Goal: Information Seeking & Learning: Learn about a topic

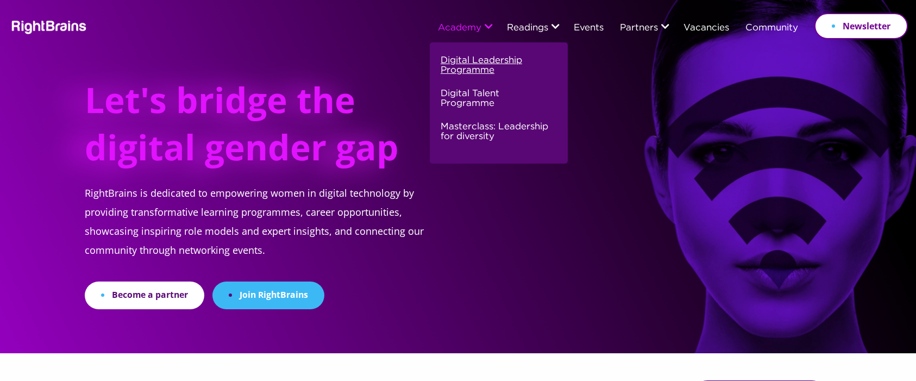
click at [445, 71] on link "Digital Leadership Programme" at bounding box center [498, 69] width 114 height 33
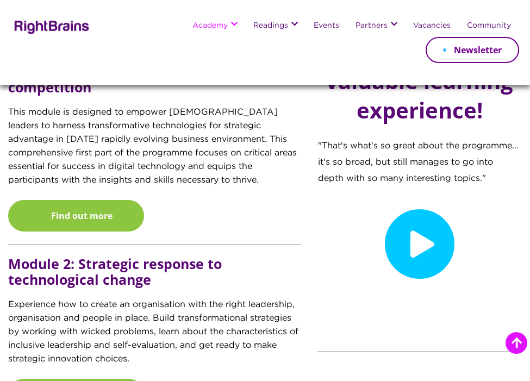
scroll to position [976, 0]
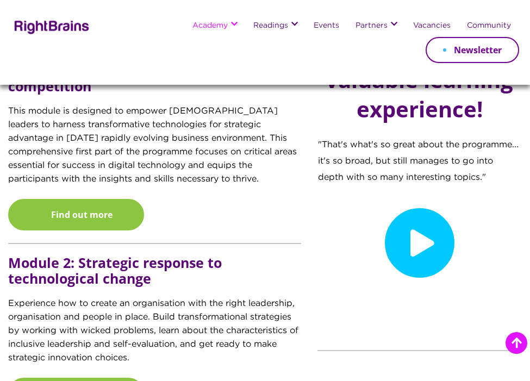
click at [166, 297] on h5 "Module 2: Strategic response to technological change" at bounding box center [154, 276] width 293 height 42
click at [155, 295] on h5 "Module 2: Strategic response to technological change" at bounding box center [154, 276] width 293 height 42
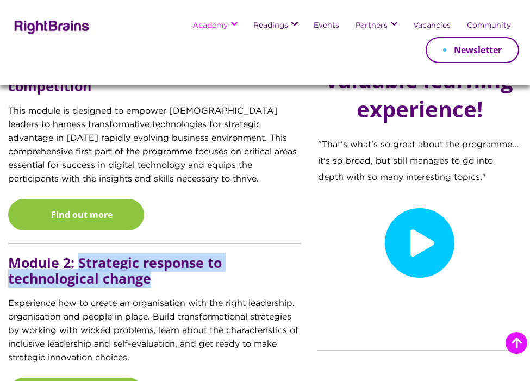
drag, startPoint x: 149, startPoint y: 292, endPoint x: 79, endPoint y: 280, distance: 71.0
click at [79, 280] on h5 "Module 2: Strategic response to technological change" at bounding box center [154, 276] width 293 height 42
copy h5 "Strategic response to technological change"
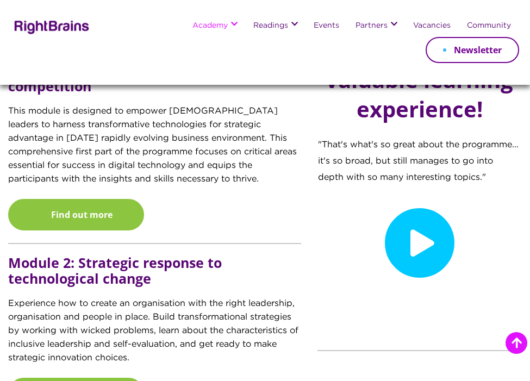
click at [203, 331] on p "Experience how to create an organisation with the right leadership, organisatio…" at bounding box center [154, 336] width 293 height 79
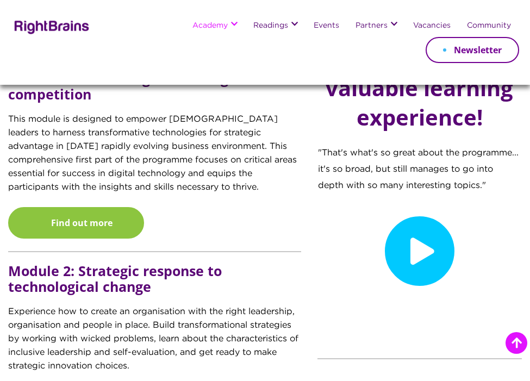
scroll to position [968, 0]
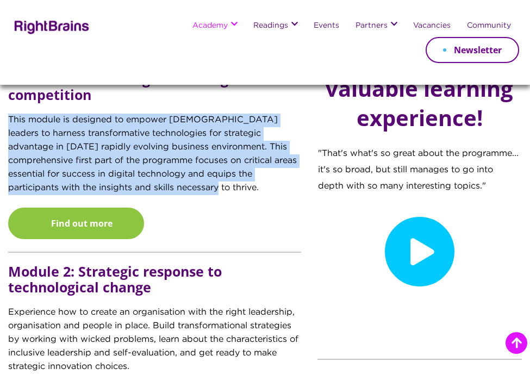
drag, startPoint x: 174, startPoint y: 200, endPoint x: 7, endPoint y: 134, distance: 180.0
click at [7, 134] on div "Transforming digital learners into digital leaders Recognising that [DATE] digi…" at bounding box center [154, 17] width 309 height 1136
copy p "This module is designed to empower [DEMOGRAPHIC_DATA] leaders to harness transf…"
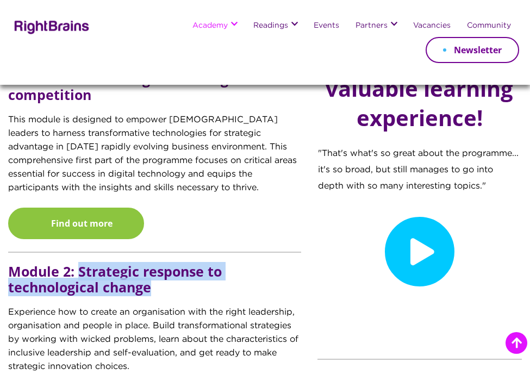
drag, startPoint x: 154, startPoint y: 303, endPoint x: 79, endPoint y: 286, distance: 76.2
click at [79, 286] on h5 "Module 2: Strategic response to technological change" at bounding box center [154, 285] width 293 height 42
copy h5 "Strategic response to technological change"
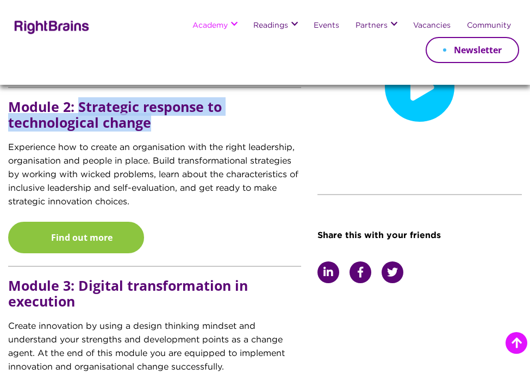
scroll to position [1170, 0]
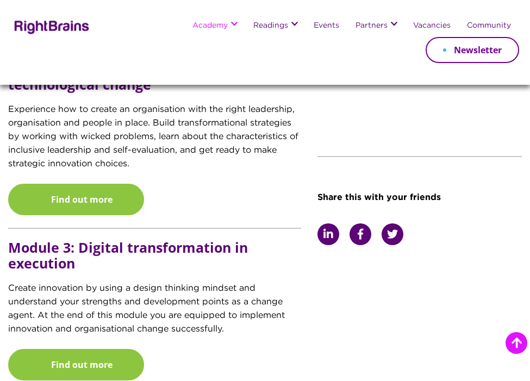
click at [155, 135] on p "Experience how to create an organisation with the right leadership, organisatio…" at bounding box center [154, 142] width 293 height 79
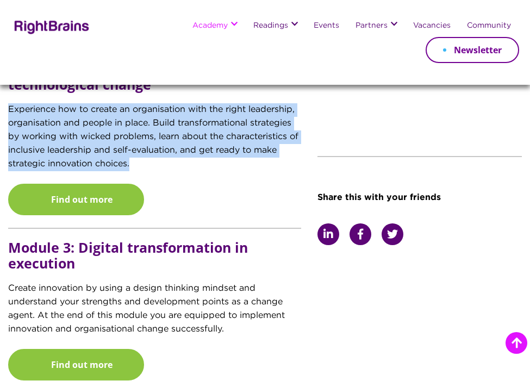
drag, startPoint x: 8, startPoint y: 124, endPoint x: 154, endPoint y: 176, distance: 155.0
click at [154, 176] on p "Experience how to create an organisation with the right leadership, organisatio…" at bounding box center [154, 142] width 293 height 79
copy p "Experience how to create an organisation with the right leadership, organisatio…"
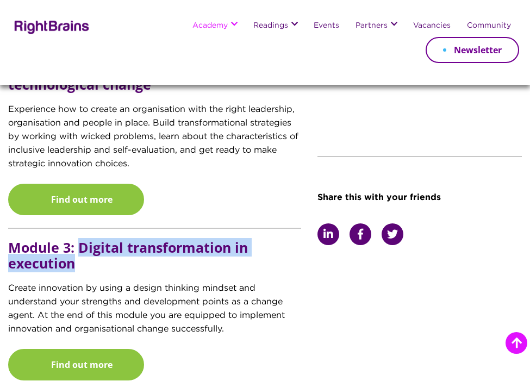
drag, startPoint x: 109, startPoint y: 277, endPoint x: 80, endPoint y: 259, distance: 33.2
click at [80, 259] on h5 "Module 3: Digital transformation in execution" at bounding box center [154, 261] width 293 height 42
copy h5 "Digital transformation in execution"
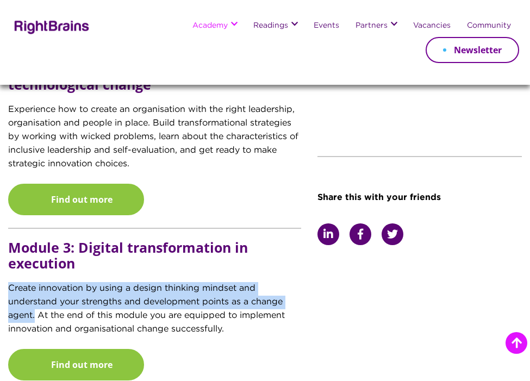
drag, startPoint x: 35, startPoint y: 331, endPoint x: 9, endPoint y: 307, distance: 36.1
click at [9, 307] on p "Create innovation by using a design thinking mindset and understand your streng…" at bounding box center [154, 314] width 293 height 65
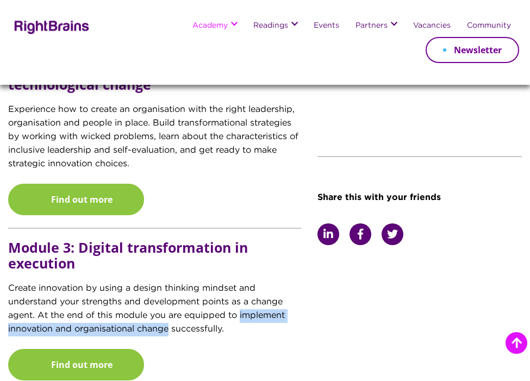
drag, startPoint x: 241, startPoint y: 329, endPoint x: 171, endPoint y: 346, distance: 72.0
click at [171, 346] on p "Create innovation by using a design thinking mindset and understand your streng…" at bounding box center [154, 314] width 293 height 65
copy p "implement innovation and organisational change"
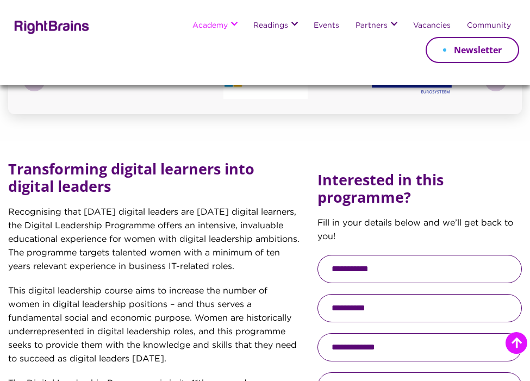
scroll to position [259, 0]
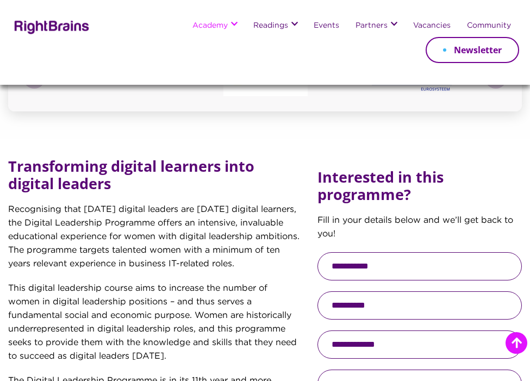
click at [200, 271] on p "Recognising that [DATE] digital leaders are [DATE] digital learners, the Digita…" at bounding box center [154, 242] width 293 height 79
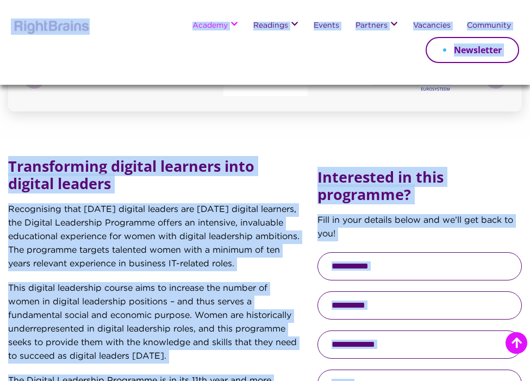
drag, startPoint x: 203, startPoint y: 293, endPoint x: 155, endPoint y: 284, distance: 48.2
click at [203, 282] on p "Recognising that [DATE] digital leaders are [DATE] digital learners, the Digita…" at bounding box center [154, 242] width 293 height 79
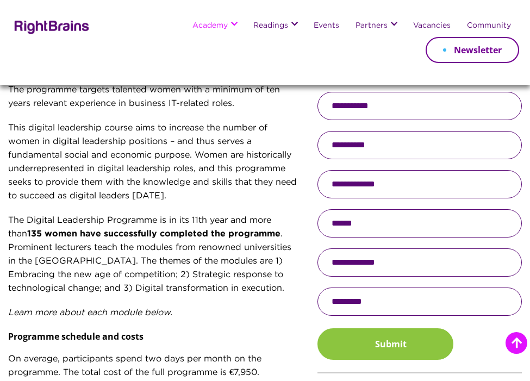
scroll to position [419, 0]
